Goal: Information Seeking & Learning: Learn about a topic

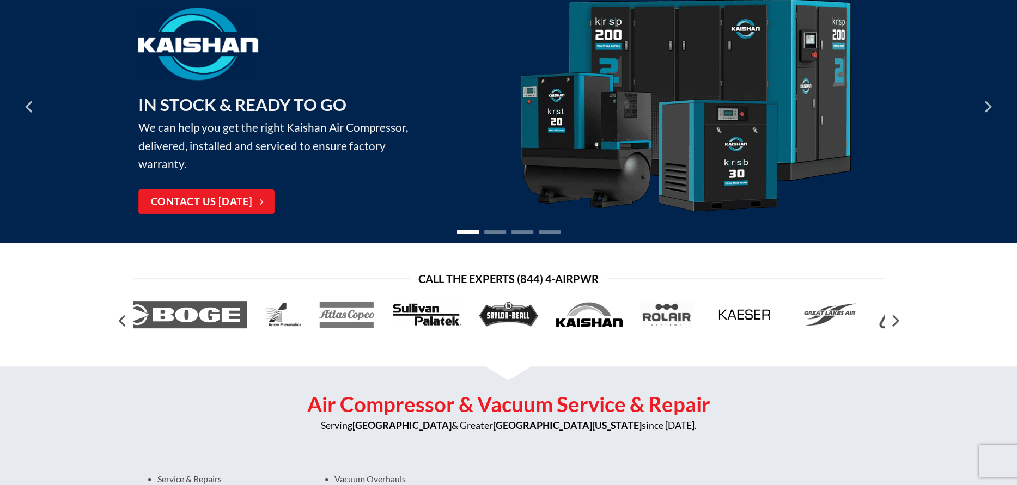
scroll to position [109, 0]
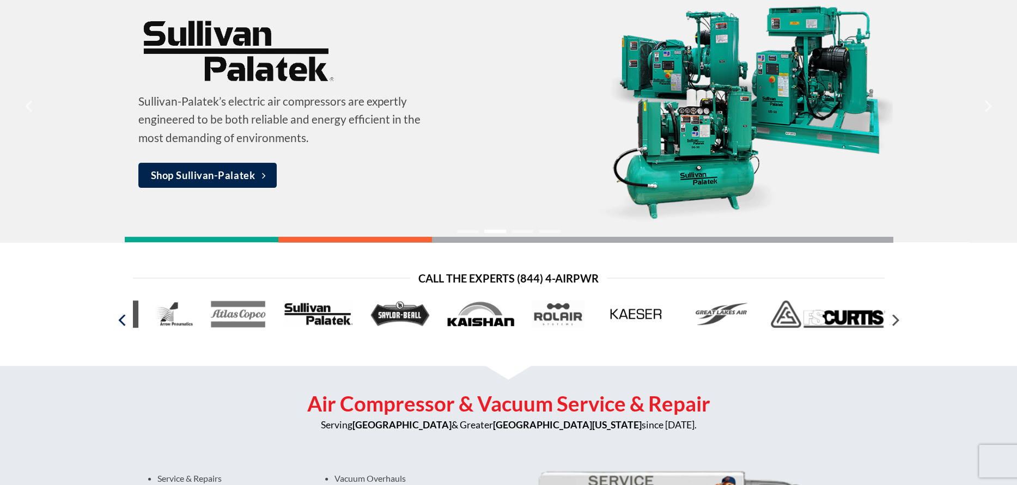
click at [113, 321] on icon "Previous" at bounding box center [123, 320] width 20 height 20
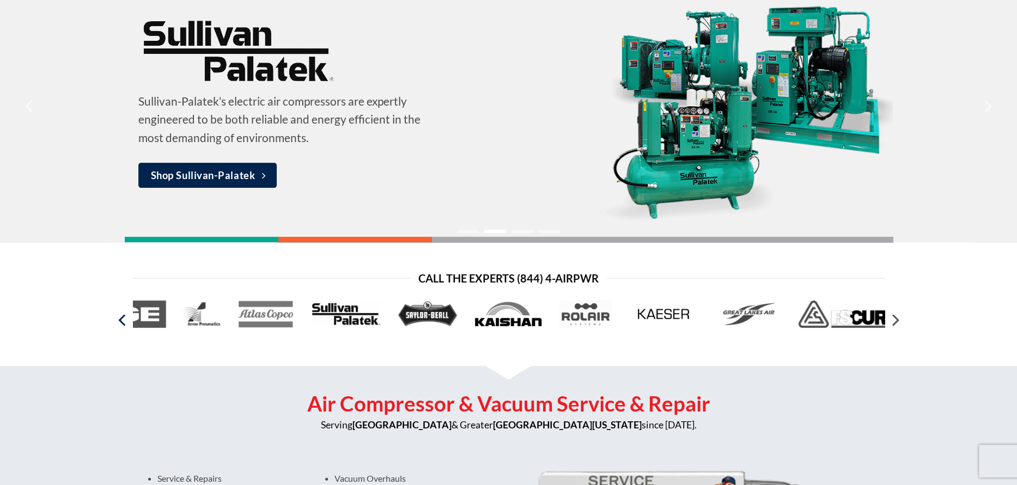
click at [113, 321] on icon "Previous" at bounding box center [123, 320] width 20 height 20
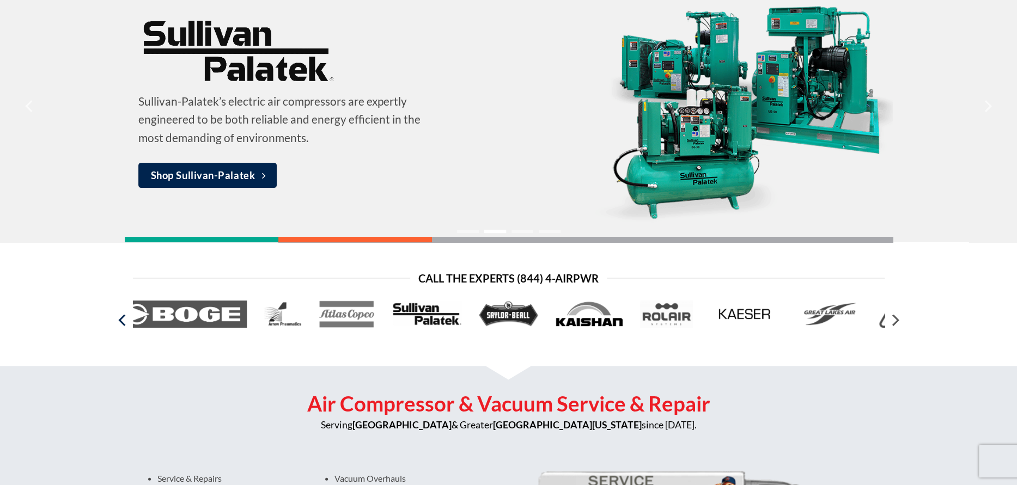
click at [113, 321] on icon "Previous" at bounding box center [123, 320] width 20 height 20
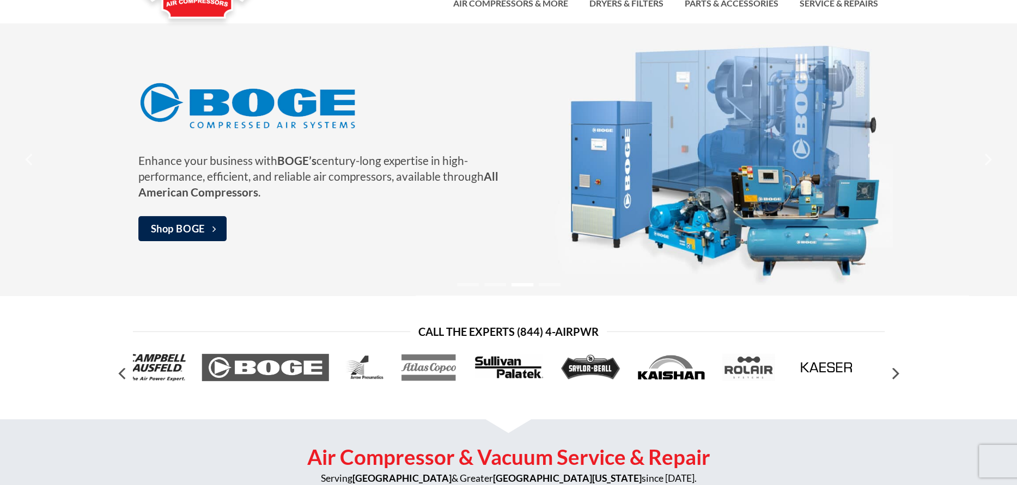
scroll to position [54, 0]
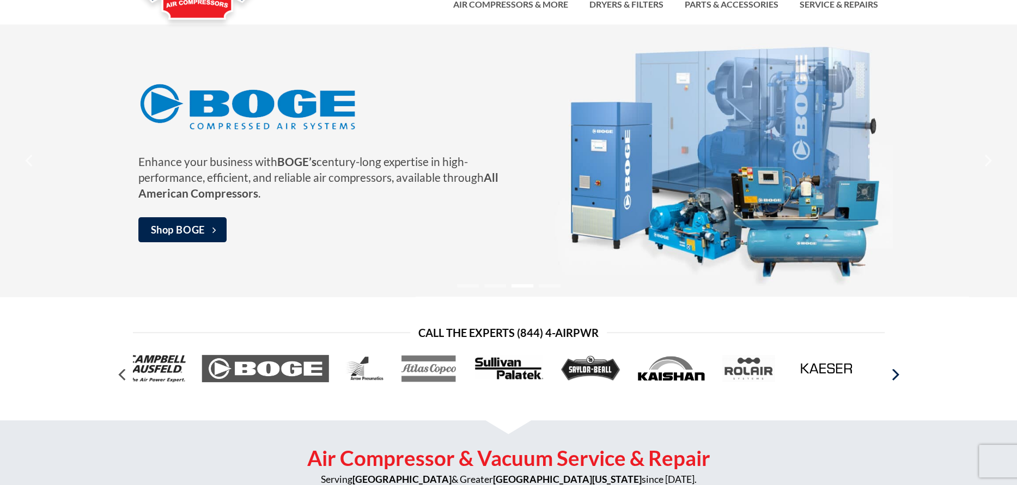
click at [897, 376] on icon "Next" at bounding box center [894, 375] width 20 height 20
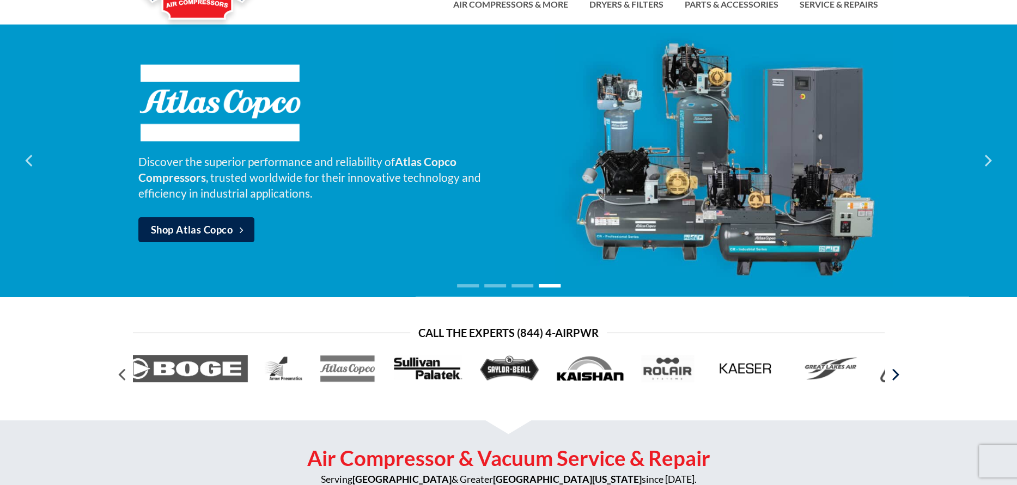
click at [897, 376] on icon "Next" at bounding box center [894, 375] width 20 height 20
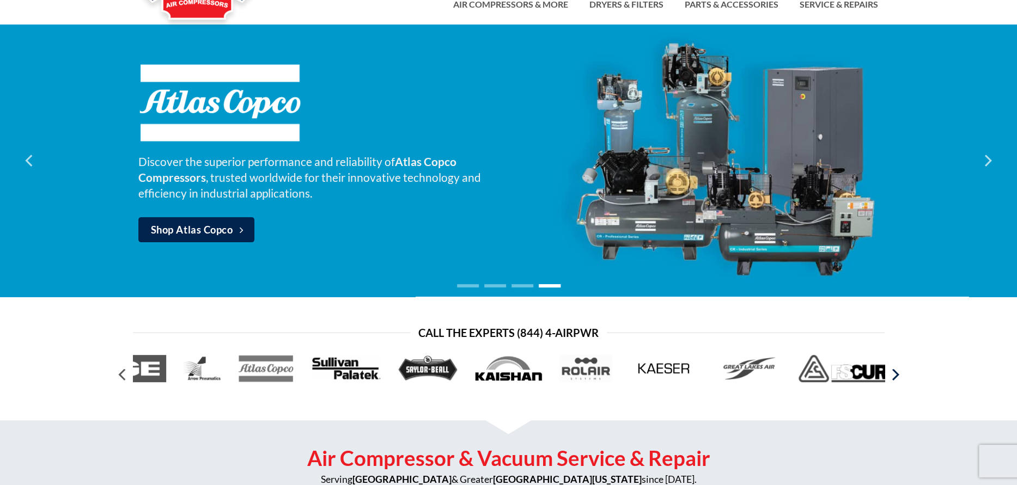
click at [897, 376] on icon "Next" at bounding box center [894, 375] width 20 height 20
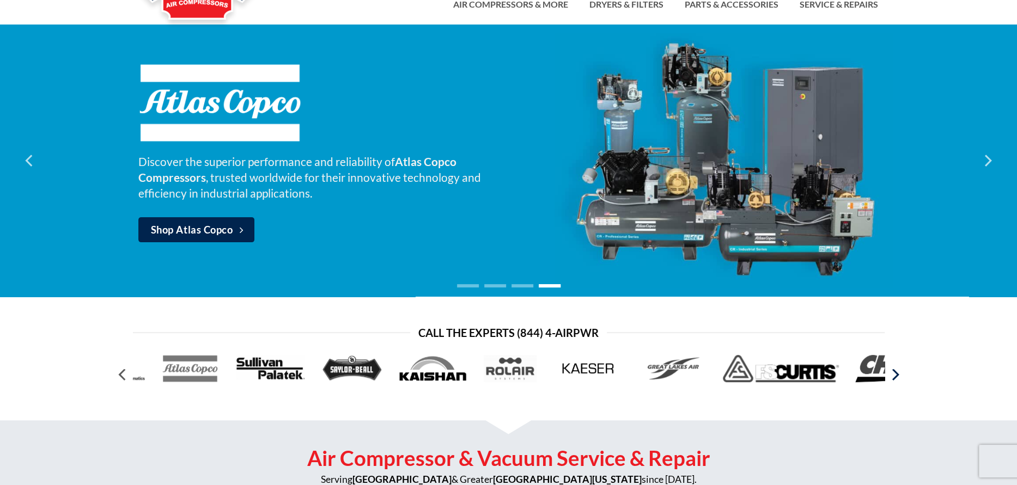
click at [897, 376] on icon "Next" at bounding box center [894, 375] width 20 height 20
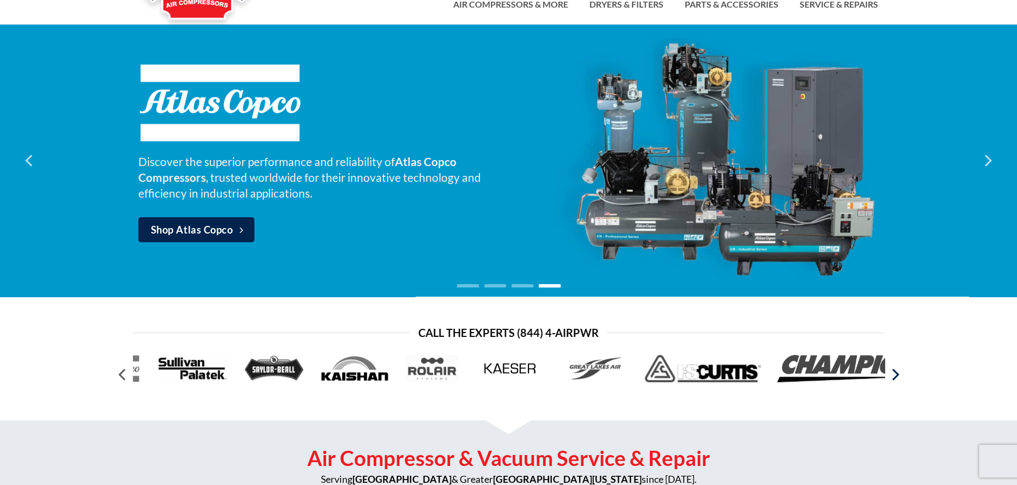
click at [897, 376] on icon "Next" at bounding box center [894, 375] width 20 height 20
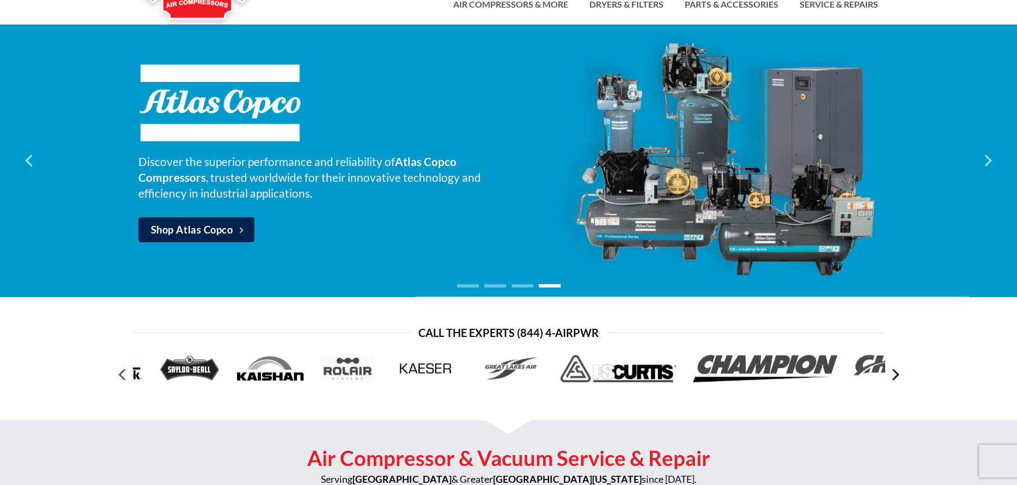
click at [897, 376] on icon "Next" at bounding box center [894, 375] width 20 height 20
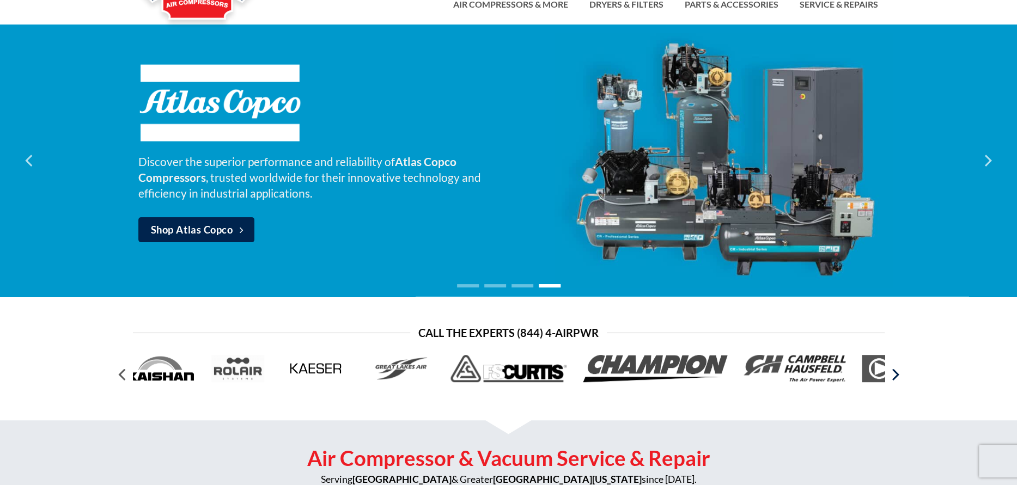
click at [897, 376] on icon "Next" at bounding box center [894, 375] width 20 height 20
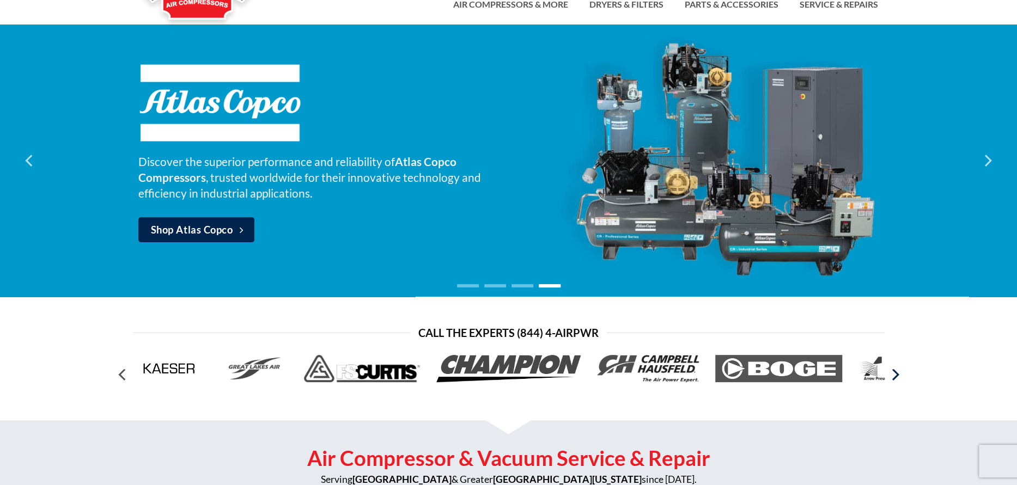
click at [897, 376] on icon "Next" at bounding box center [894, 375] width 20 height 20
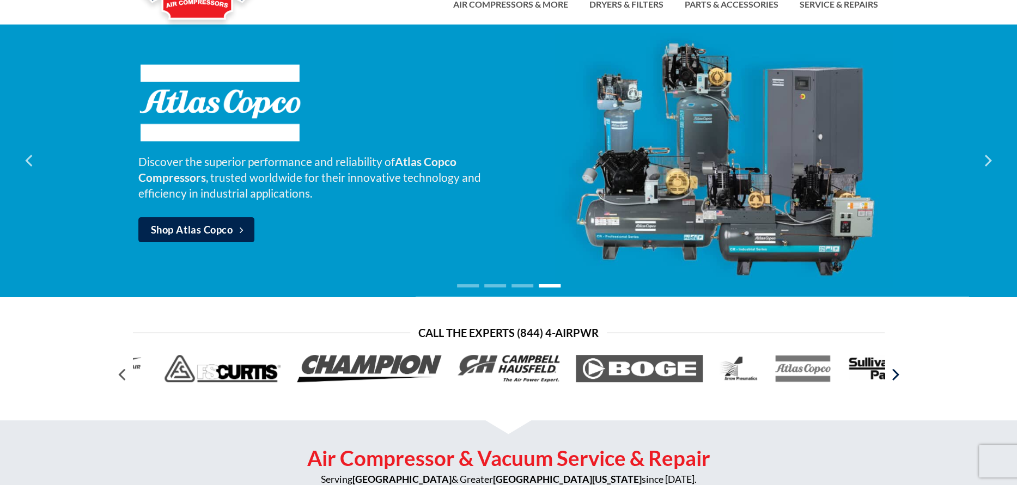
click at [897, 376] on icon "Next" at bounding box center [894, 375] width 20 height 20
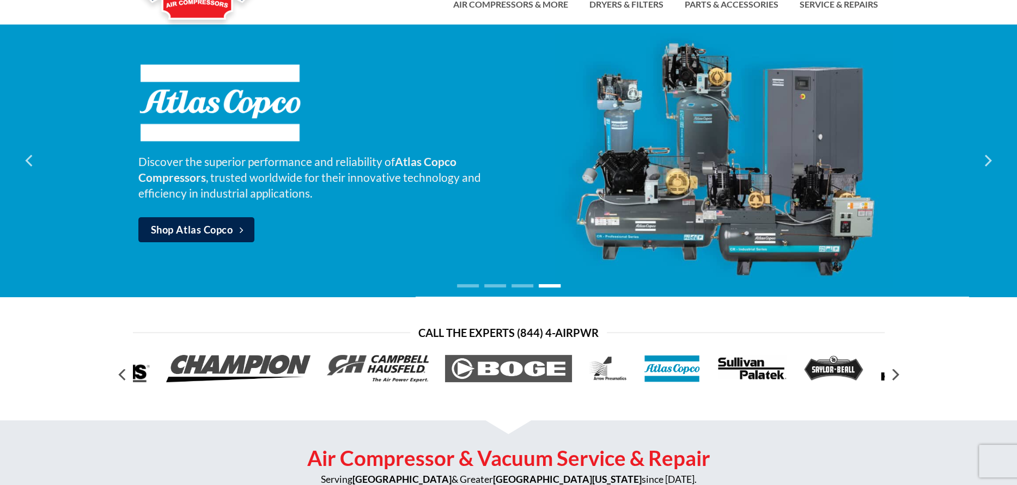
click at [664, 362] on img at bounding box center [672, 368] width 56 height 27
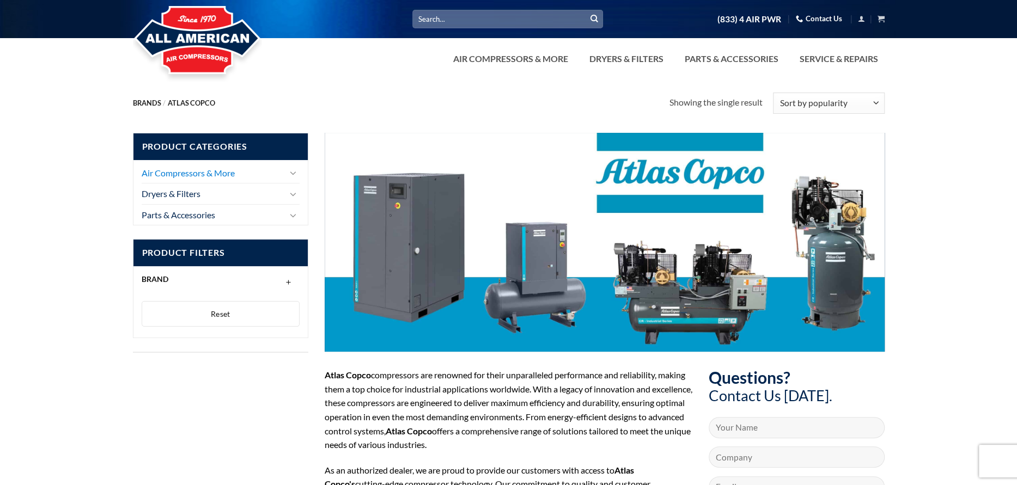
click at [197, 175] on link "Air Compressors & More" at bounding box center [213, 173] width 143 height 21
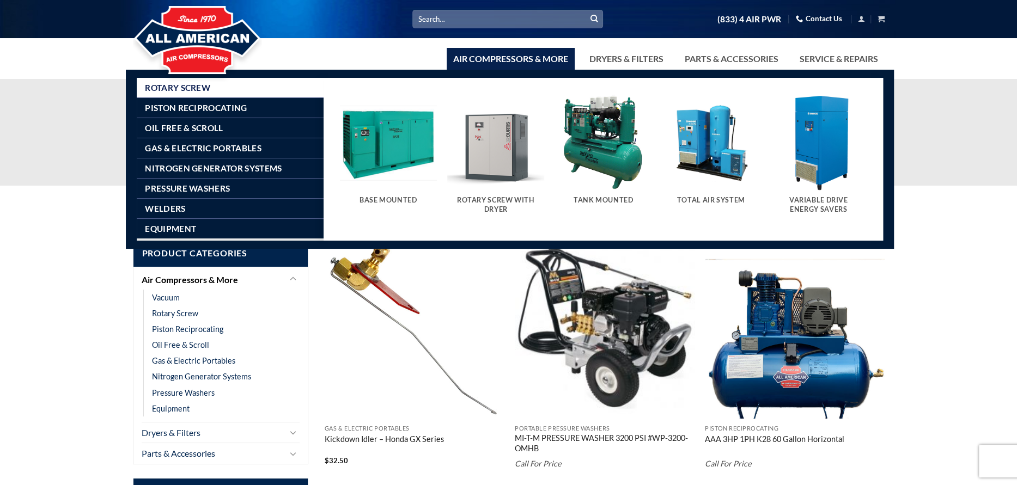
click at [492, 58] on link "Air Compressors & More" at bounding box center [510, 59] width 128 height 22
click at [395, 137] on img "Visit product category Base Mounted" at bounding box center [388, 142] width 97 height 97
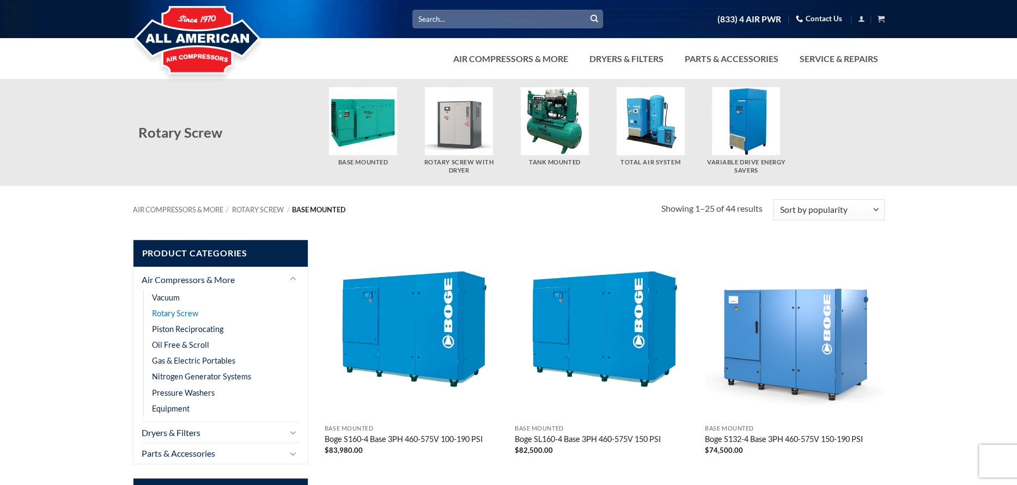
click at [175, 315] on link "Rotary Screw" at bounding box center [175, 313] width 46 height 16
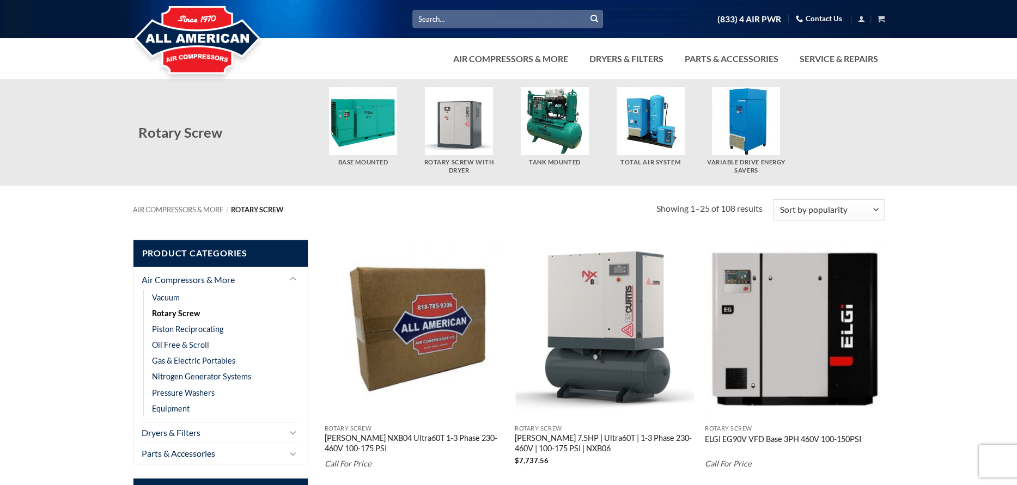
click at [547, 130] on img "Visit product category Tank Mounted" at bounding box center [555, 121] width 68 height 68
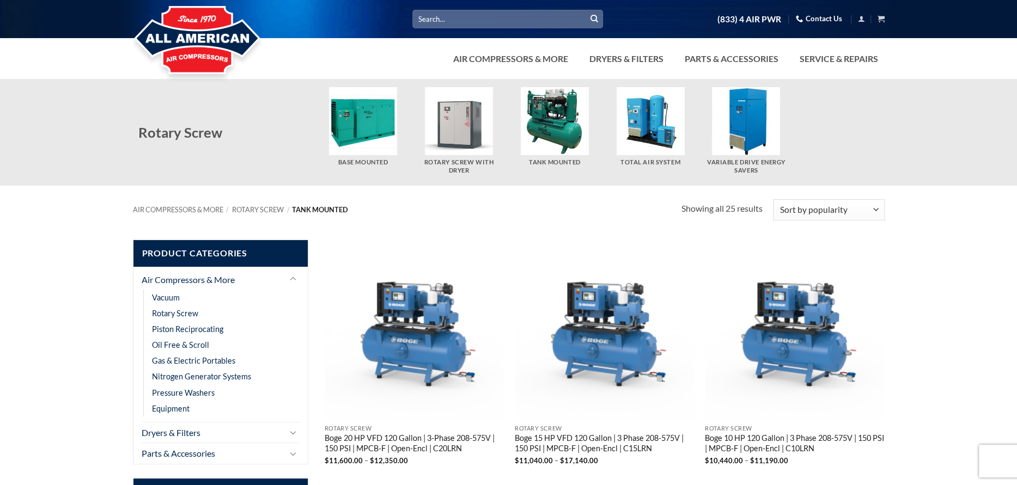
click at [200, 27] on img at bounding box center [197, 40] width 129 height 87
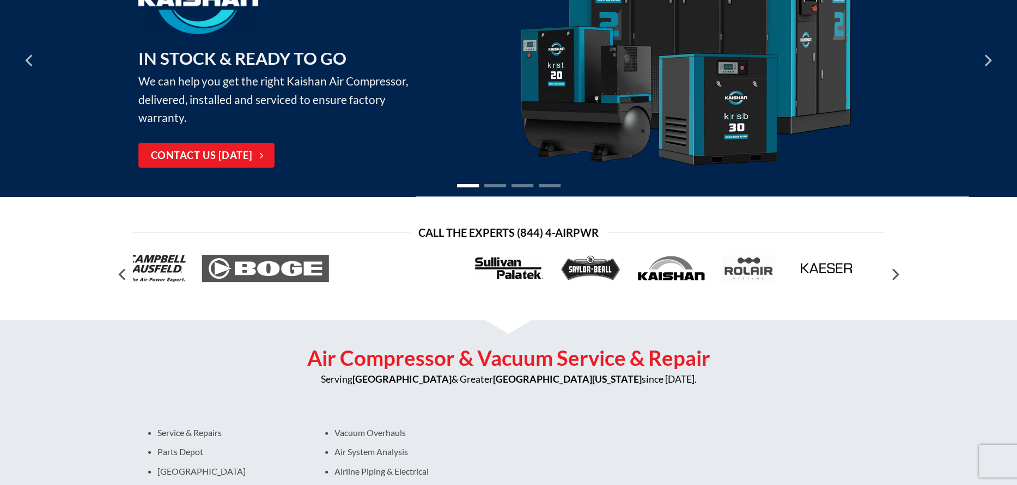
scroll to position [163, 0]
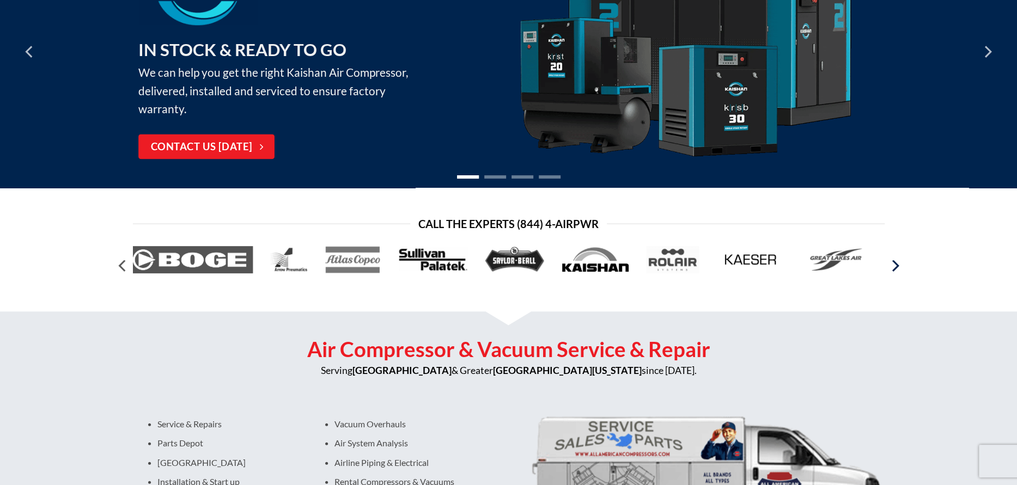
click at [892, 267] on icon "Next" at bounding box center [894, 266] width 20 height 20
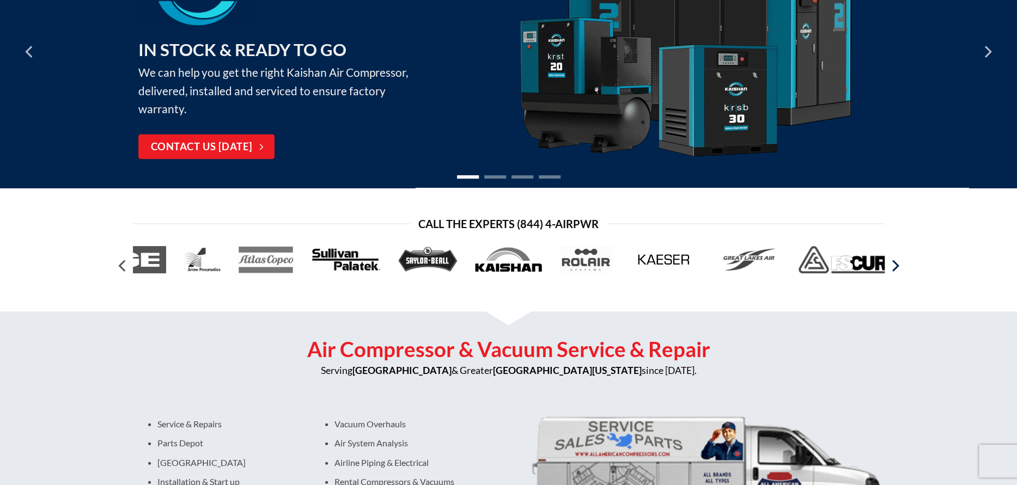
click at [892, 267] on icon "Next" at bounding box center [894, 266] width 20 height 20
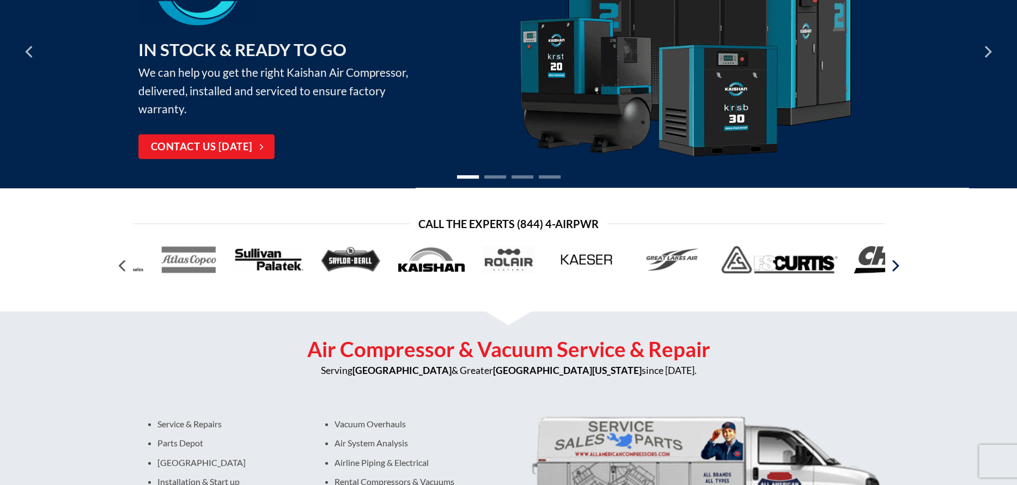
click at [892, 267] on icon "Next" at bounding box center [894, 266] width 20 height 20
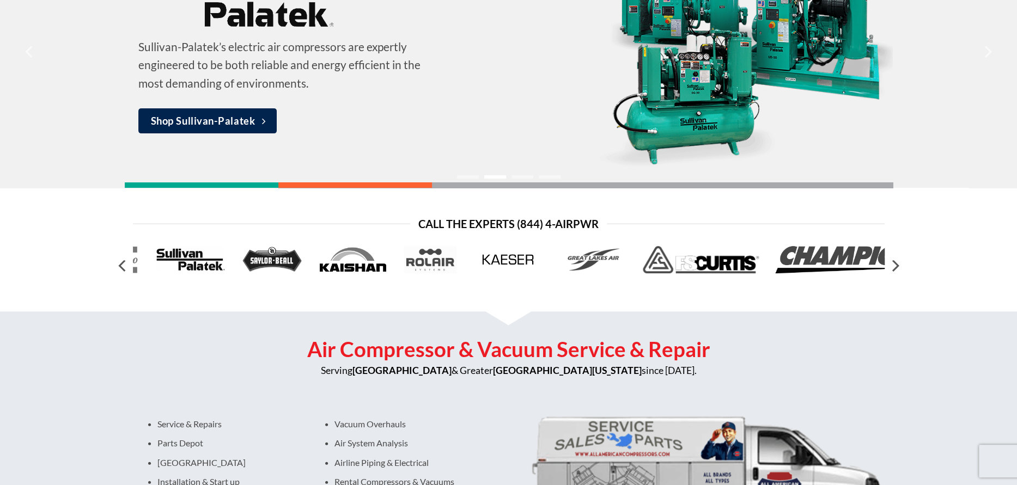
click at [508, 265] on img at bounding box center [509, 259] width 72 height 27
click at [505, 268] on img at bounding box center [509, 259] width 72 height 27
click at [506, 260] on img at bounding box center [509, 259] width 72 height 27
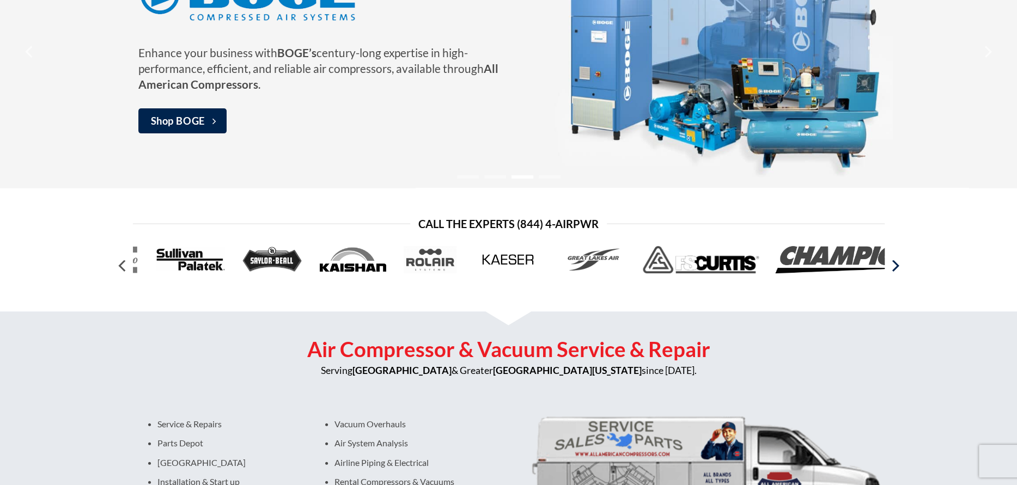
click at [893, 266] on icon "Next" at bounding box center [894, 266] width 20 height 20
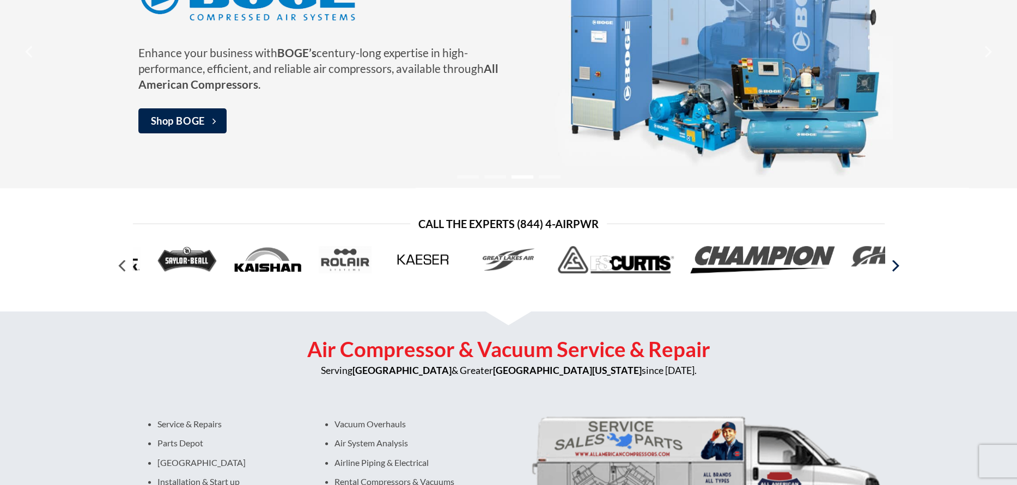
click at [893, 266] on icon "Next" at bounding box center [894, 266] width 20 height 20
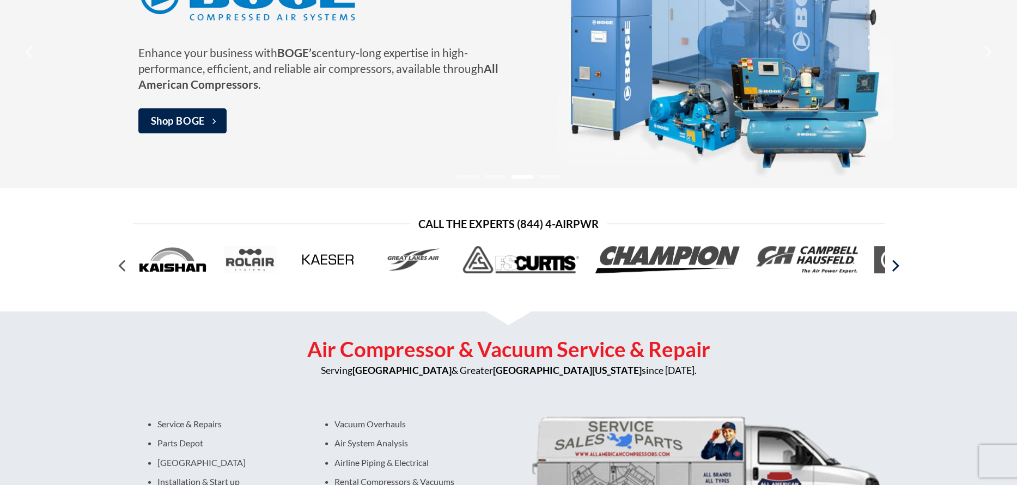
click at [893, 266] on icon "Next" at bounding box center [894, 266] width 20 height 20
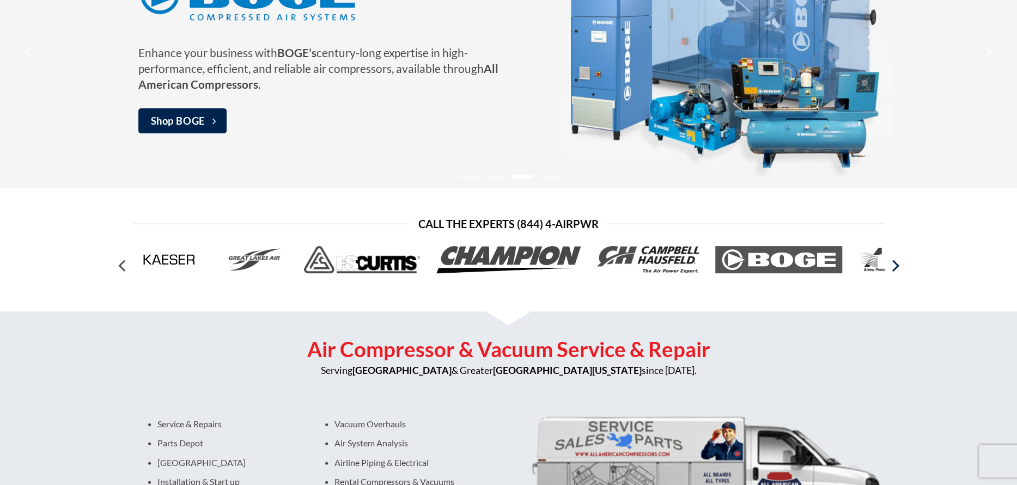
click at [893, 266] on icon "Next" at bounding box center [894, 266] width 20 height 20
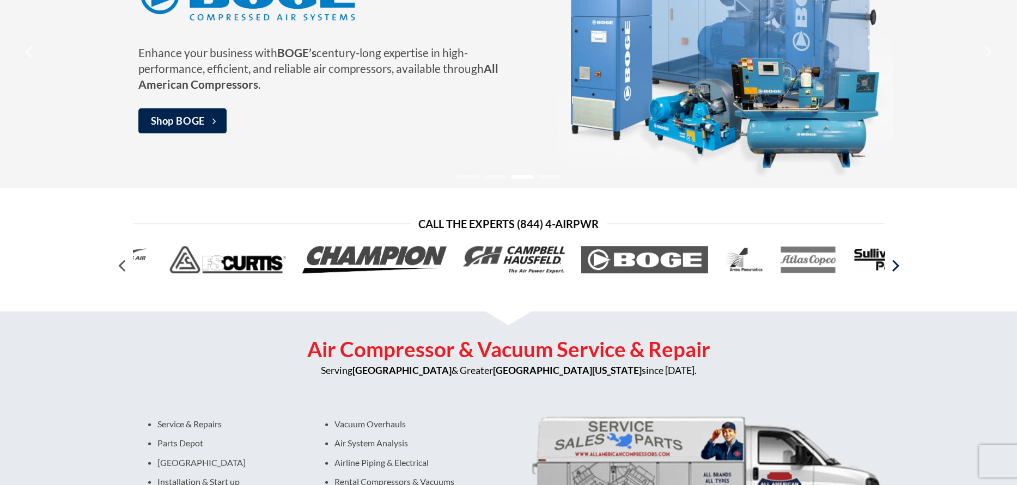
click at [893, 266] on icon "Next" at bounding box center [894, 266] width 20 height 20
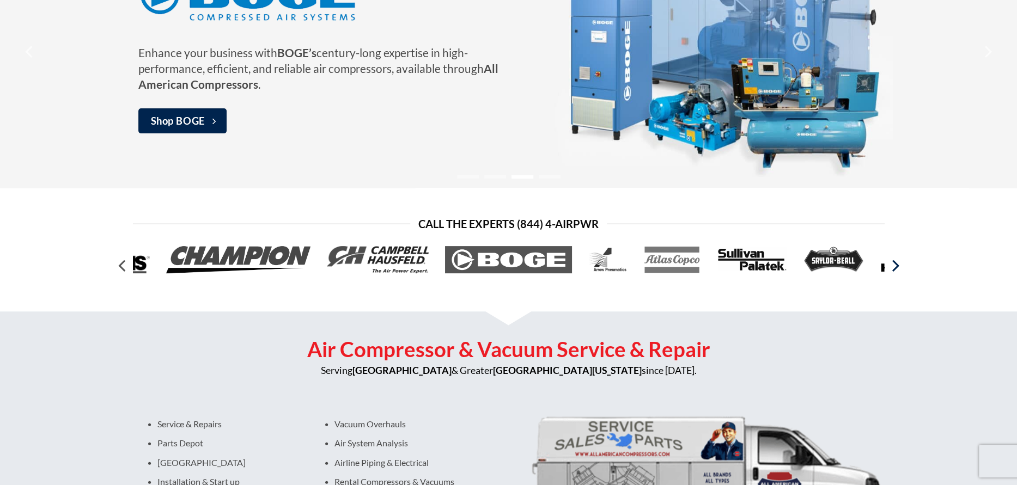
click at [893, 266] on icon "Next" at bounding box center [894, 266] width 20 height 20
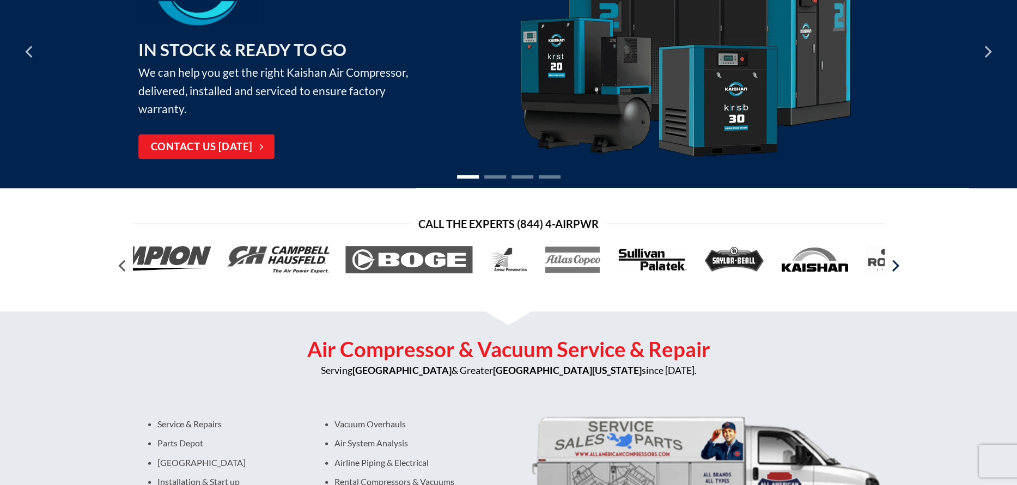
click at [895, 267] on icon "Next" at bounding box center [894, 266] width 7 height 12
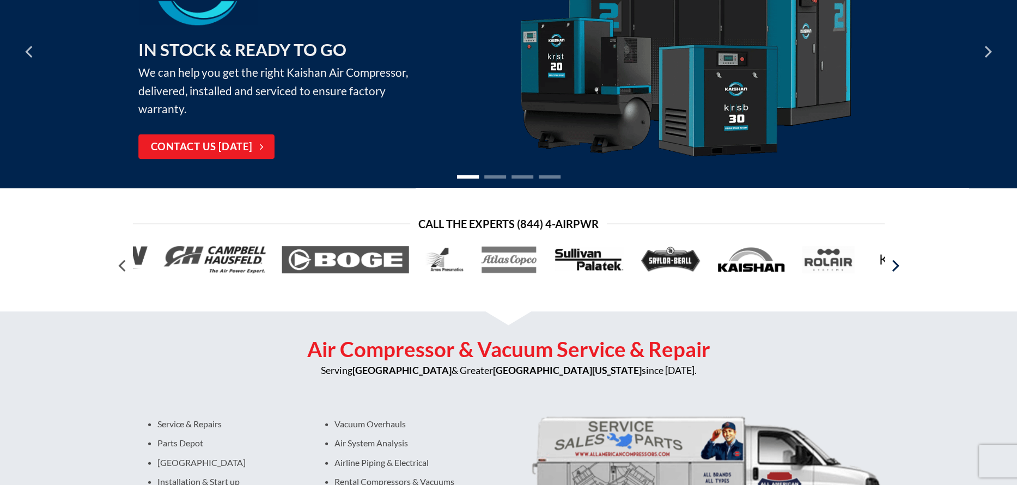
click at [895, 267] on icon "Next" at bounding box center [894, 266] width 7 height 12
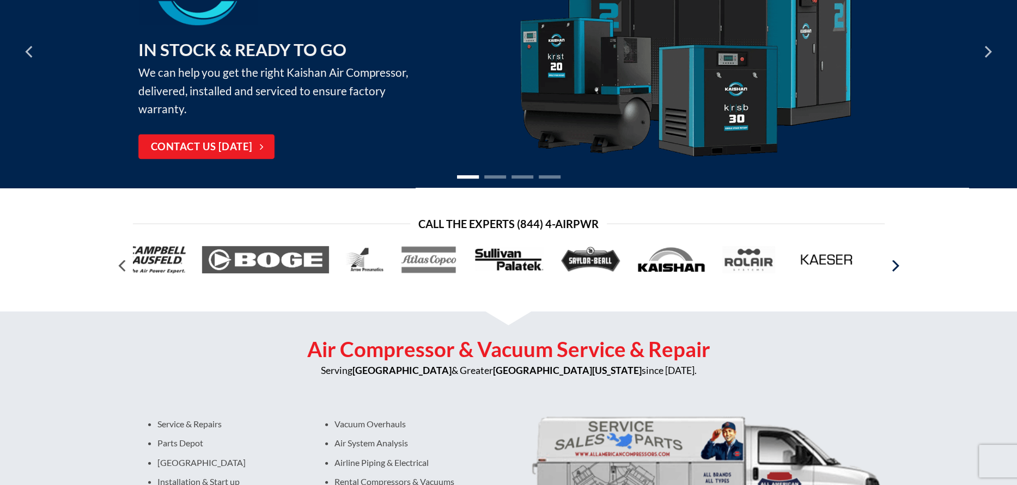
click at [895, 267] on icon "Next" at bounding box center [894, 266] width 7 height 12
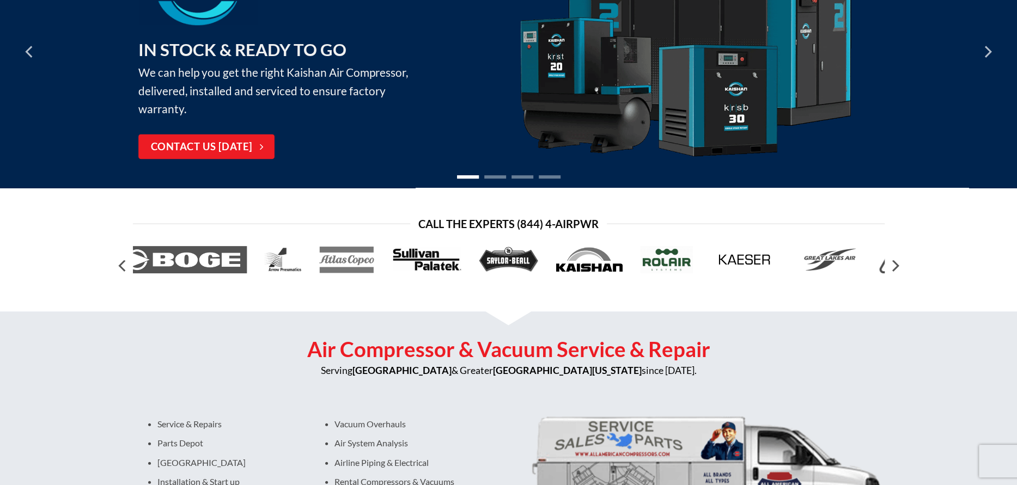
click at [663, 262] on img at bounding box center [666, 259] width 52 height 27
